Goal: Information Seeking & Learning: Learn about a topic

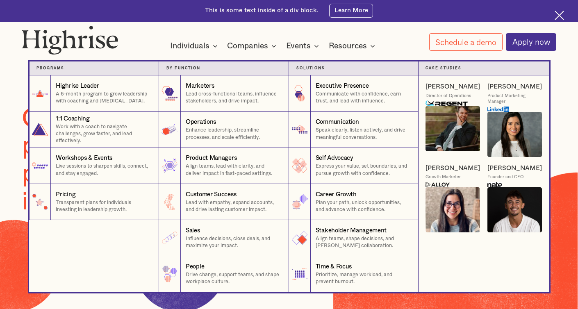
click at [210, 46] on icon at bounding box center [215, 46] width 10 height 10
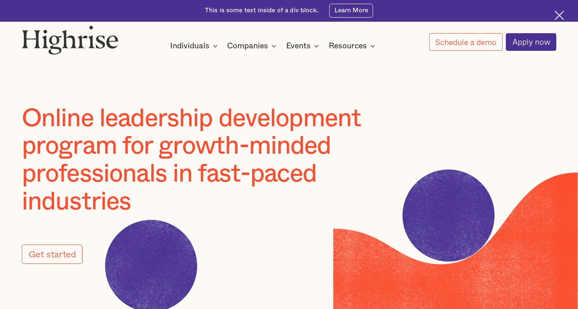
click at [215, 48] on icon at bounding box center [215, 46] width 10 height 10
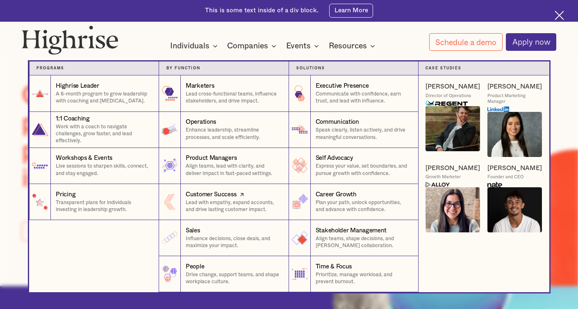
scroll to position [23, 0]
click at [83, 210] on p "Transparent plans for individuals investing in leadership growth." at bounding box center [103, 206] width 95 height 14
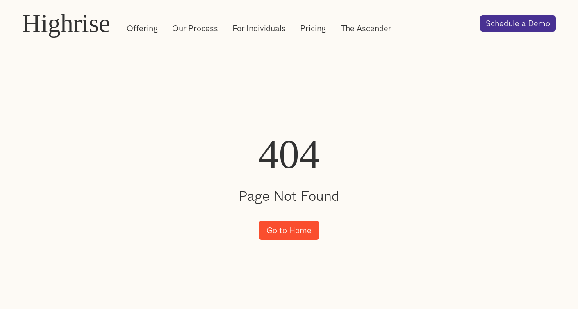
click at [290, 231] on link "Go to Home" at bounding box center [289, 230] width 60 height 19
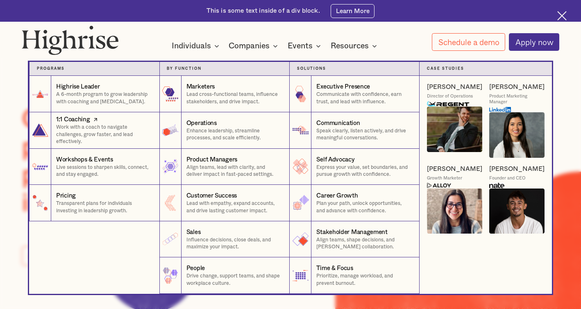
click at [89, 126] on p "Work with a coach to navigate challenges, grow faster, and lead effectively." at bounding box center [104, 134] width 96 height 21
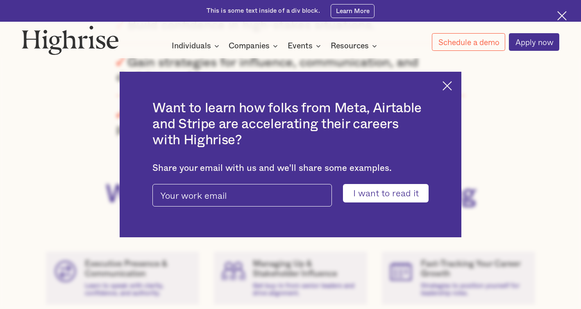
scroll to position [619, 0]
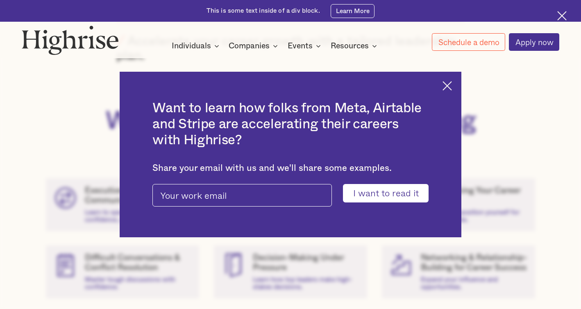
click at [451, 82] on img at bounding box center [446, 85] width 9 height 9
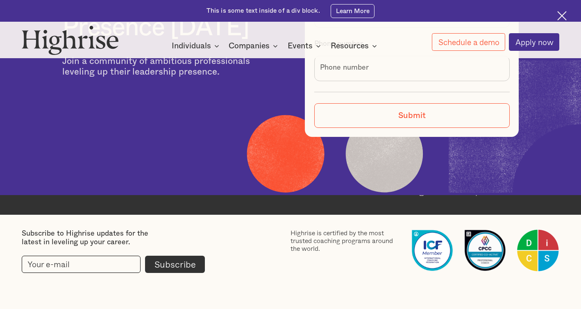
scroll to position [2604, 0]
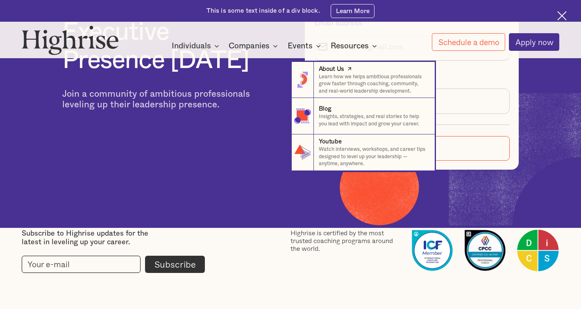
click at [345, 80] on p "Learn how we helps ambitious professionals grow faster through coaching, commun…" at bounding box center [373, 83] width 109 height 21
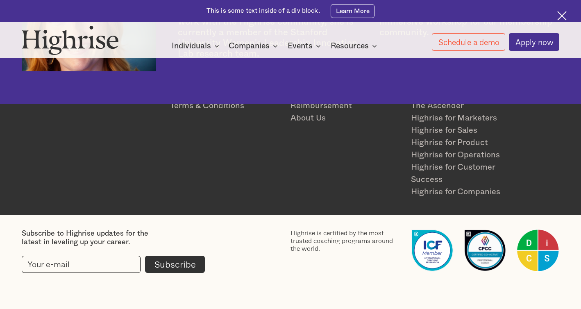
scroll to position [1989, 0]
